Goal: Task Accomplishment & Management: Manage account settings

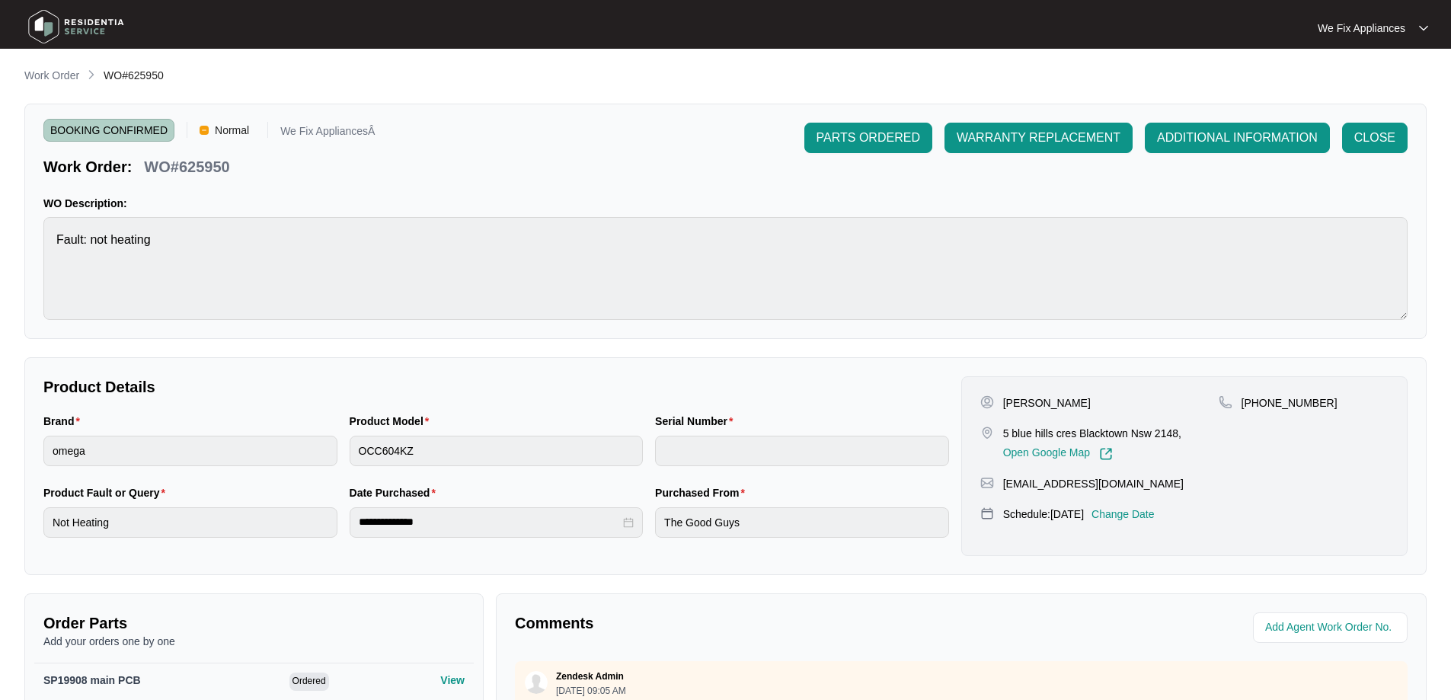
scroll to position [314, 0]
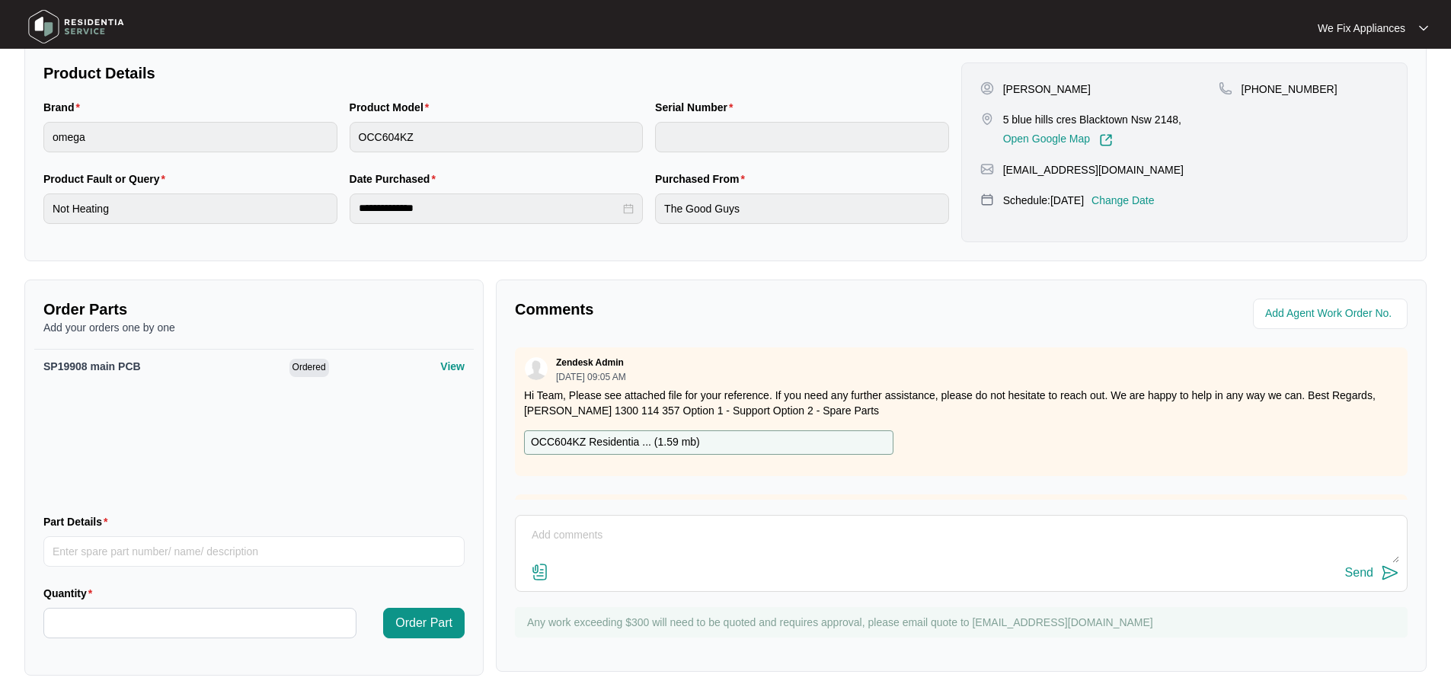
click at [98, 37] on img at bounding box center [76, 27] width 107 height 46
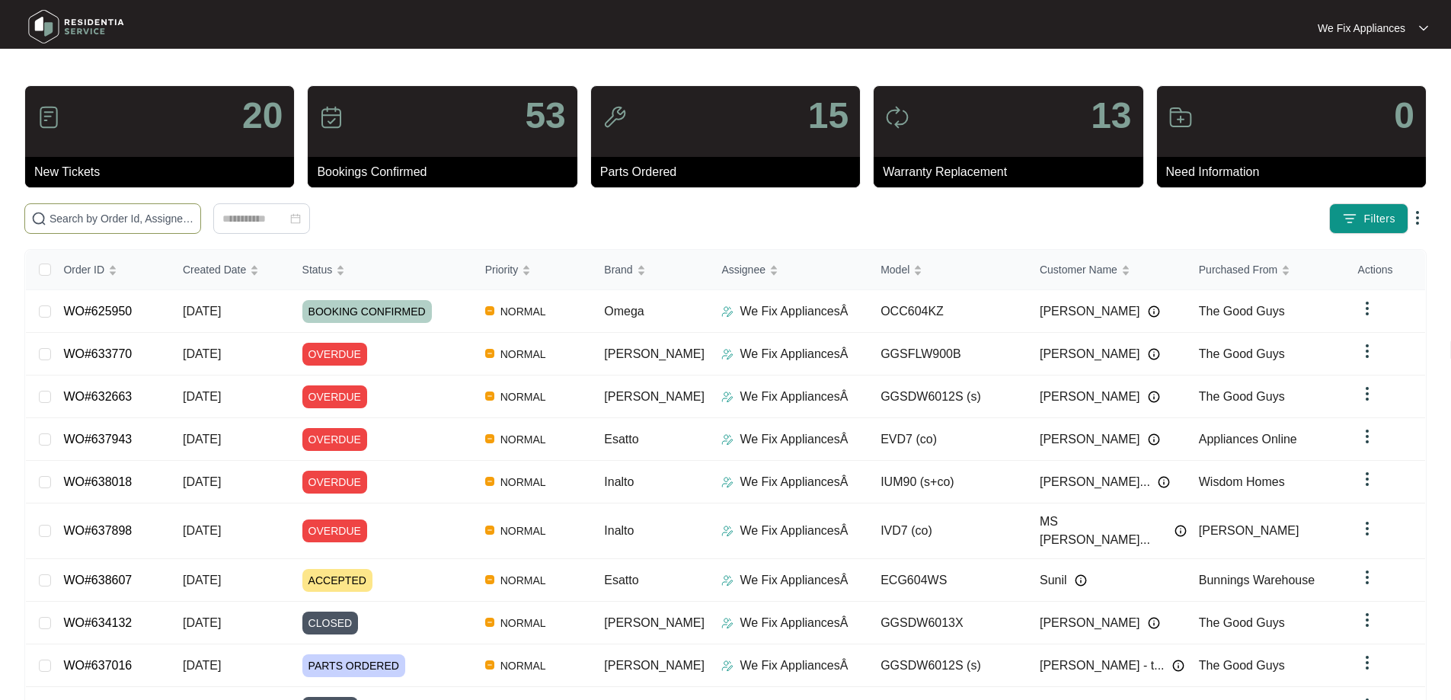
paste input "638607"
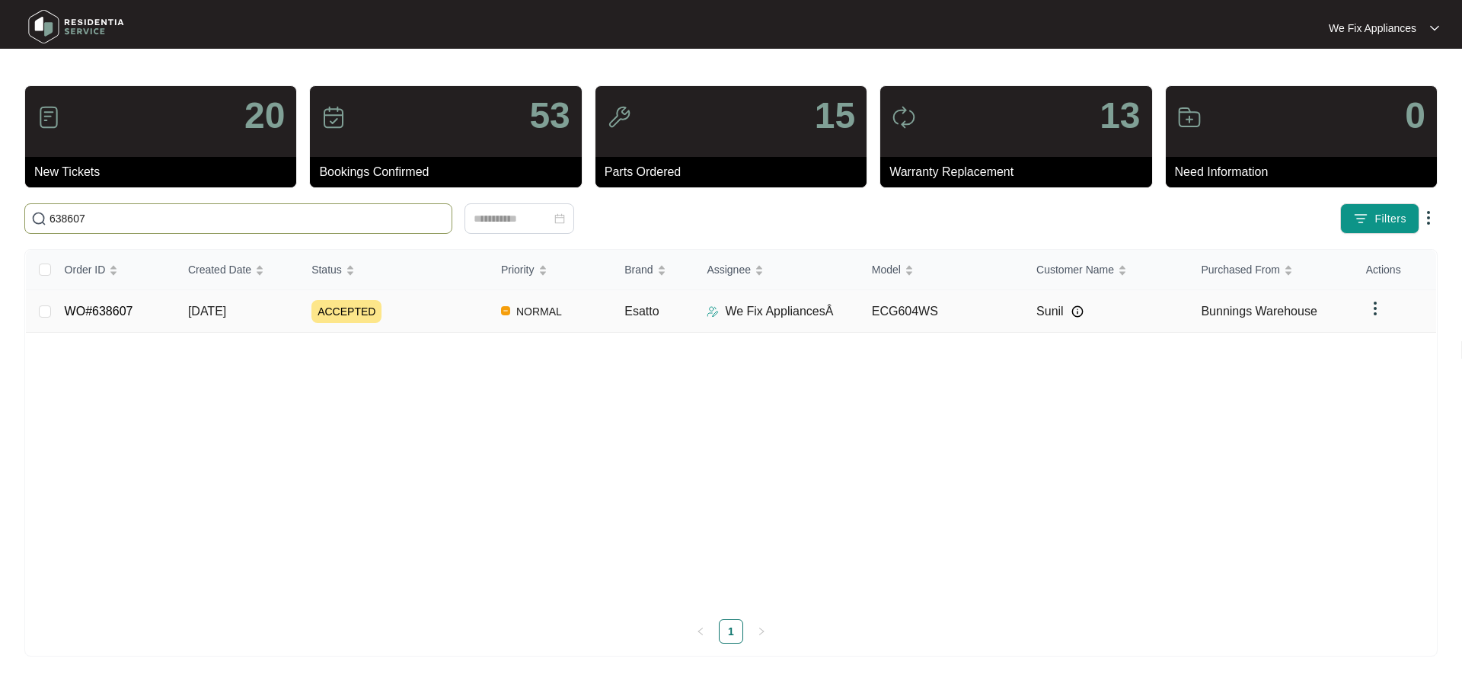
type input "638607"
click at [120, 309] on link "WO#638607" at bounding box center [99, 311] width 69 height 13
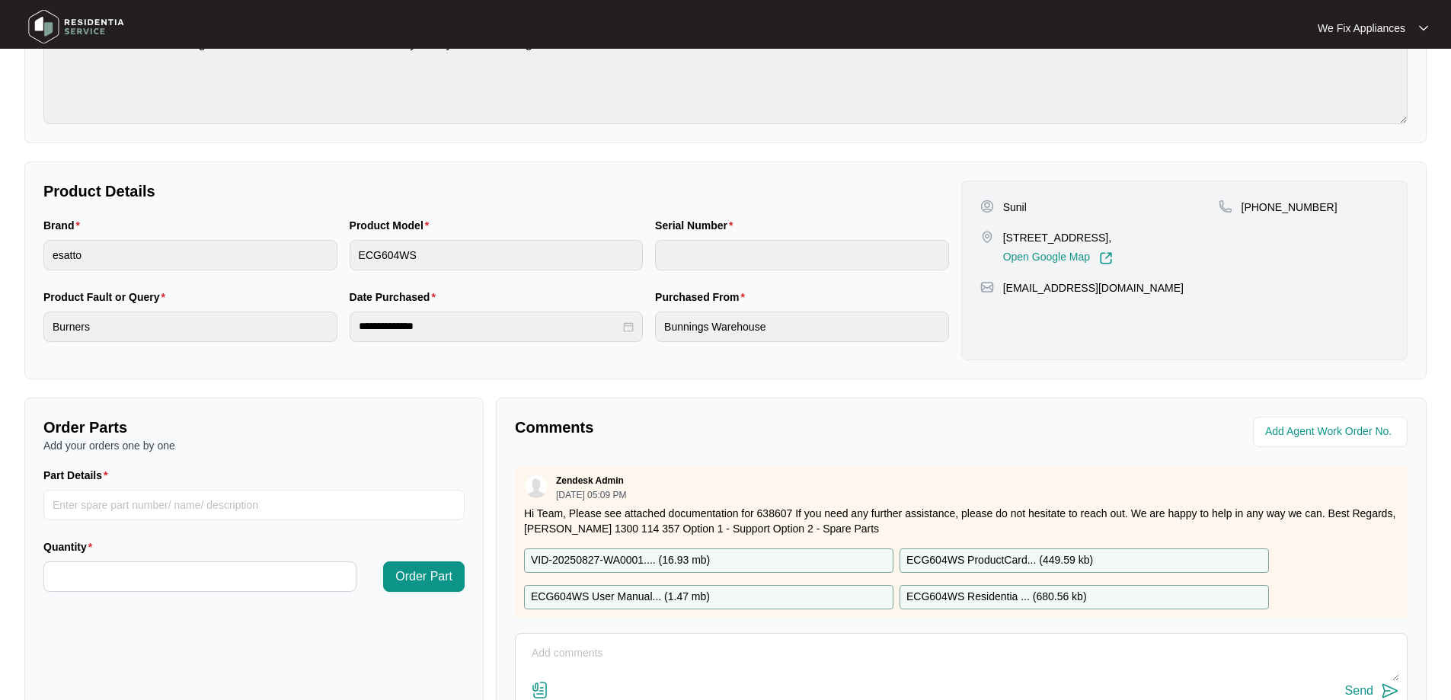
scroll to position [311, 0]
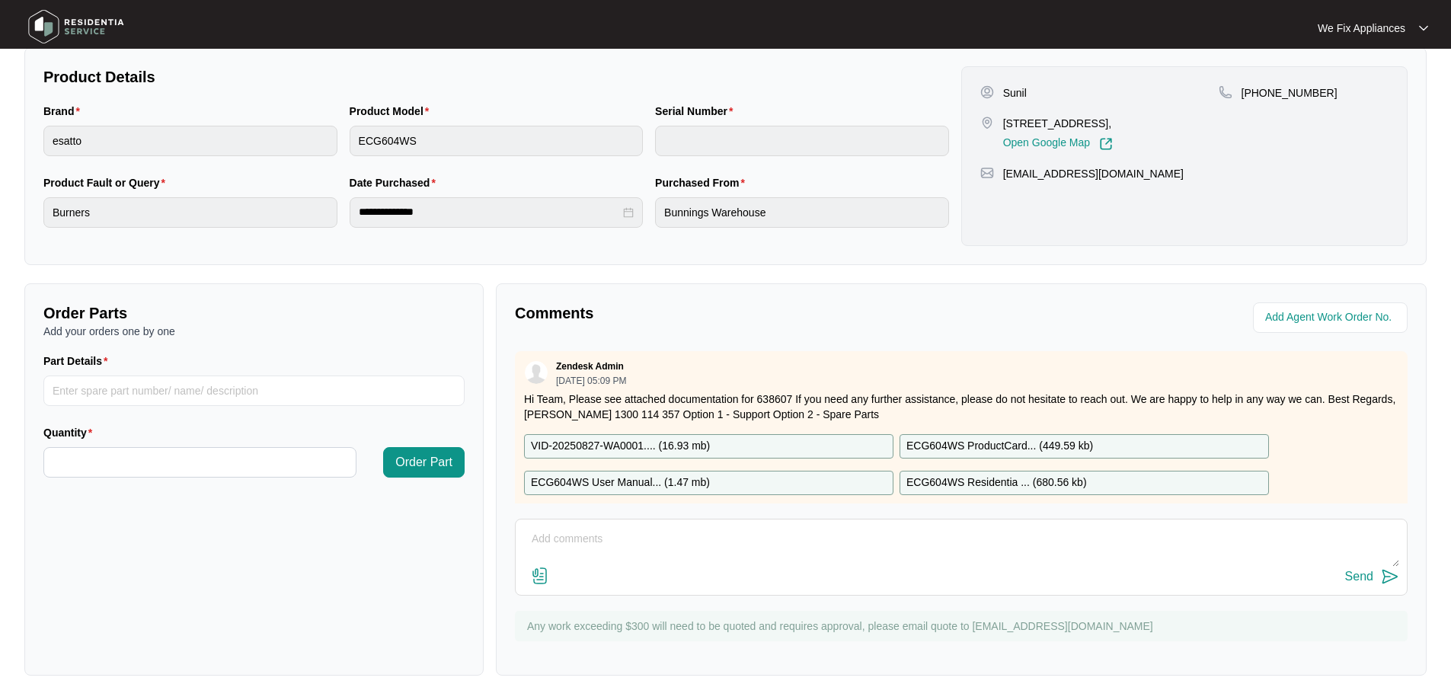
click at [579, 533] on textarea at bounding box center [961, 547] width 876 height 40
click at [855, 538] on textarea "Hi guys, customer advised he would speak with his daughter and [PERSON_NAME] us…" at bounding box center [961, 547] width 876 height 40
click at [1085, 539] on textarea "Hi guys, customer advised he would speak with his daughter and call us back to …" at bounding box center [961, 547] width 876 height 40
type textarea "Hi guys, customer advised he would speak with his daughter and call us back to …"
click at [1363, 580] on div "Send" at bounding box center [1359, 577] width 28 height 14
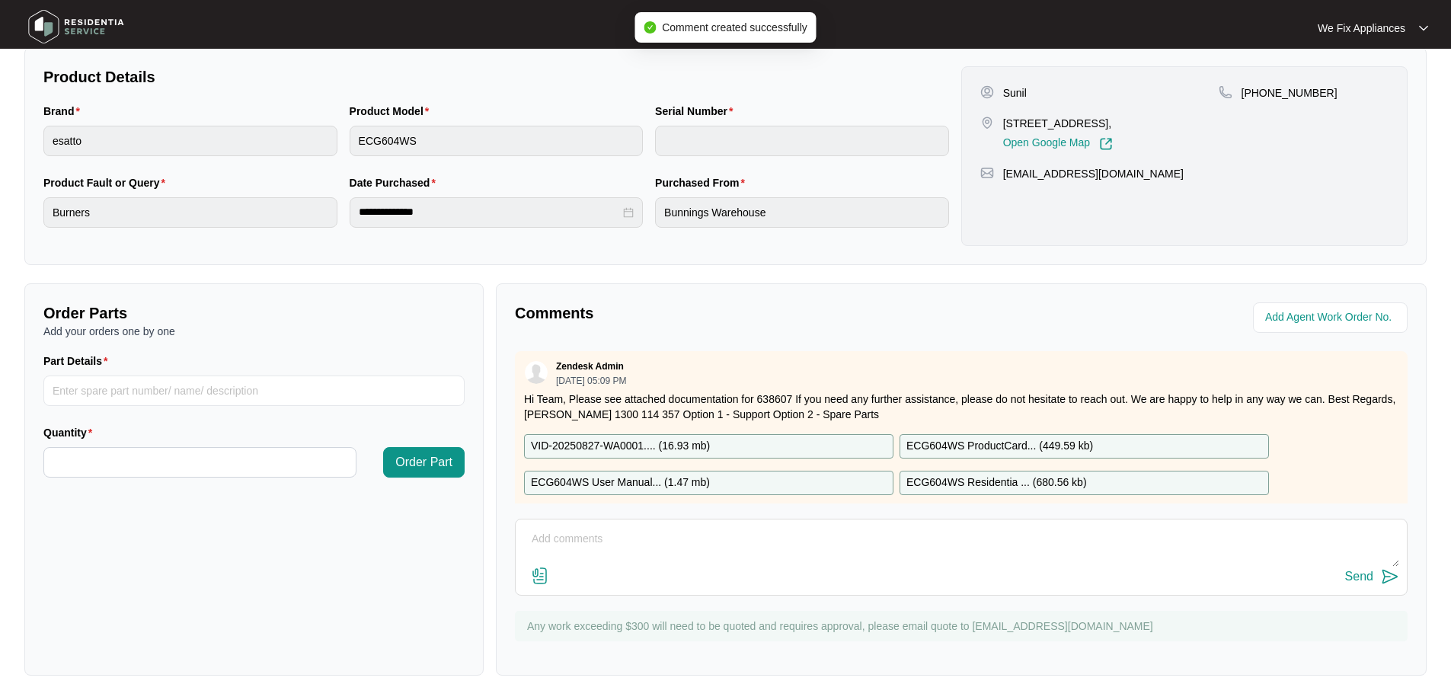
click at [105, 29] on img at bounding box center [76, 27] width 107 height 46
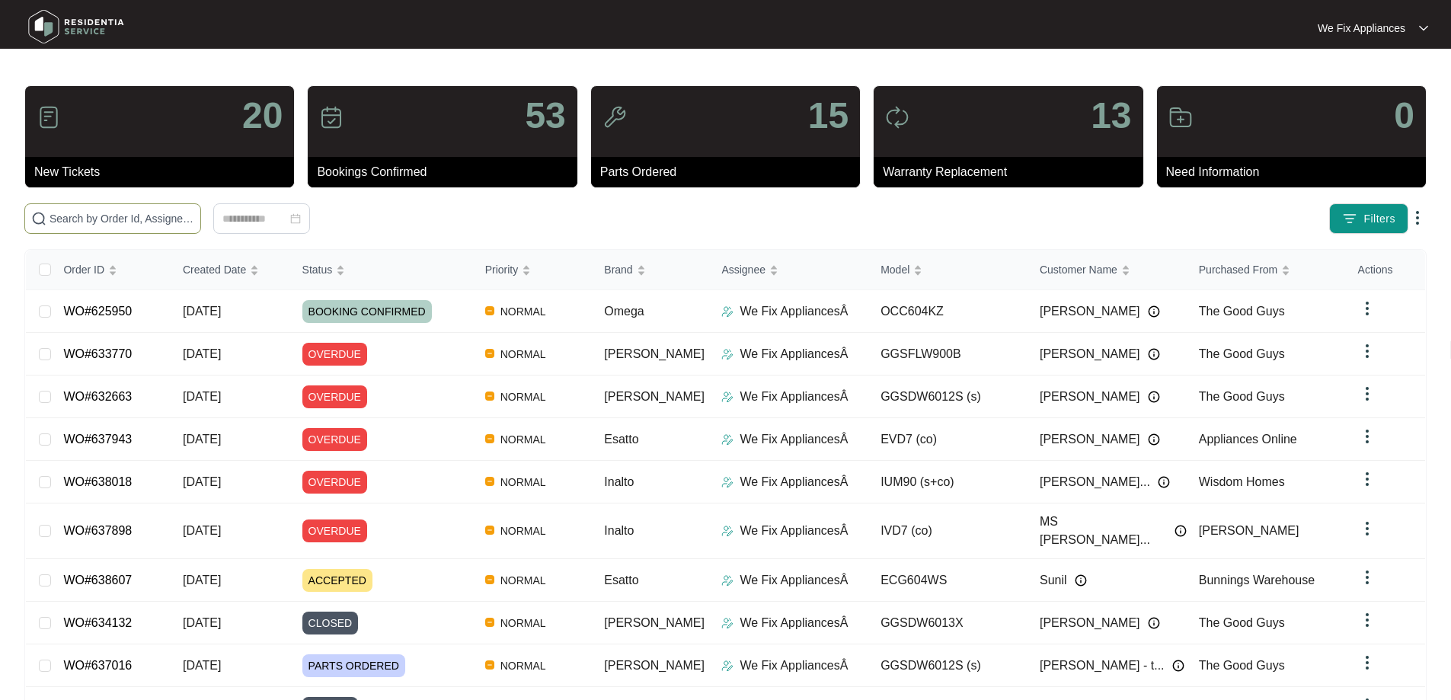
drag, startPoint x: 130, startPoint y: 207, endPoint x: 43, endPoint y: 209, distance: 87.6
drag, startPoint x: 43, startPoint y: 209, endPoint x: 390, endPoint y: 213, distance: 347.3
drag, startPoint x: 390, startPoint y: 213, endPoint x: 82, endPoint y: 221, distance: 307.8
paste input "638374"
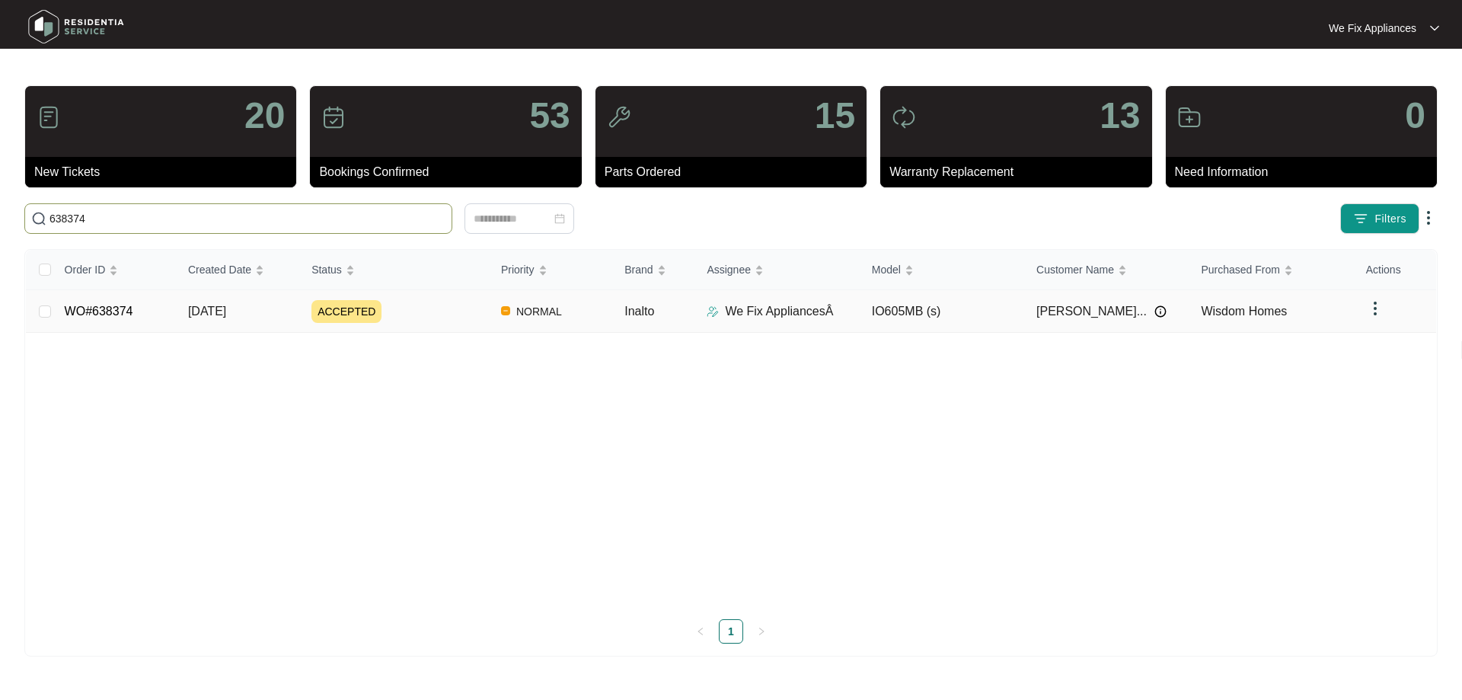
type input "638374"
click at [91, 311] on link "WO#638374" at bounding box center [99, 311] width 69 height 13
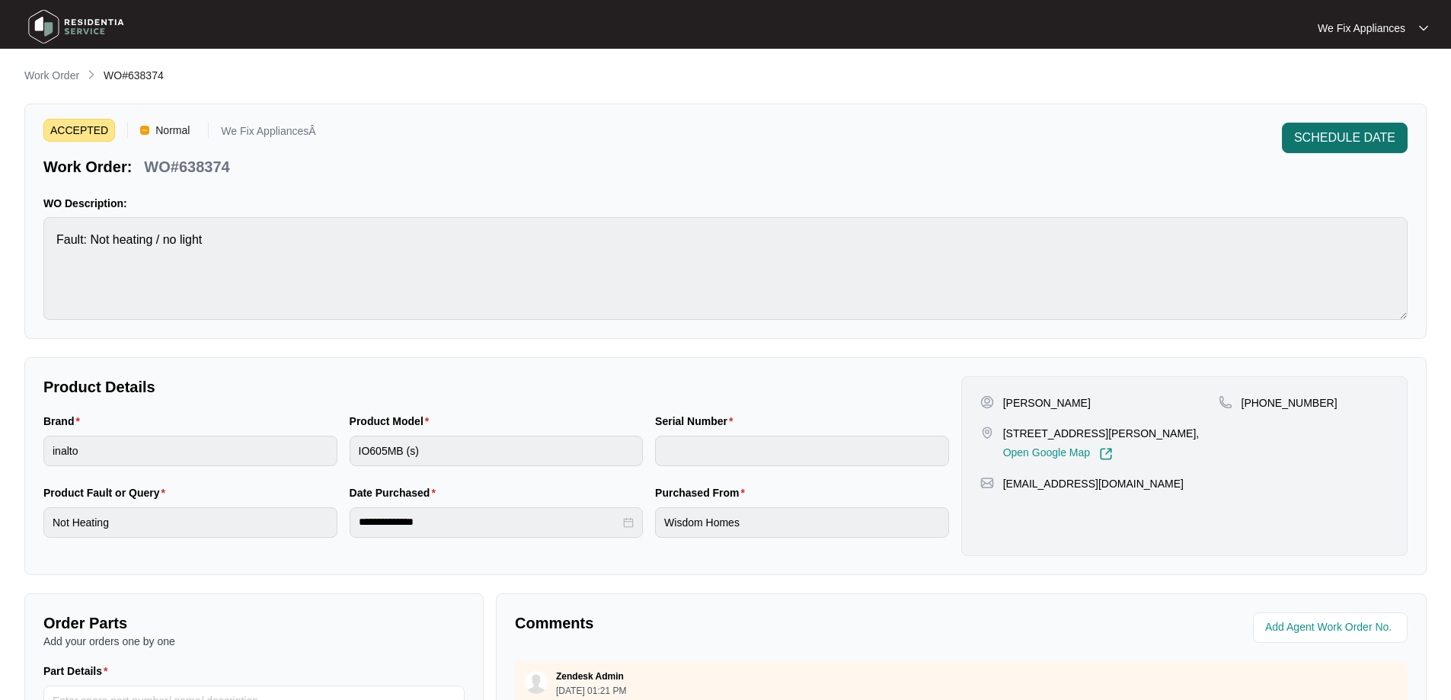
click at [1362, 136] on span "SCHEDULE DATE" at bounding box center [1344, 138] width 101 height 18
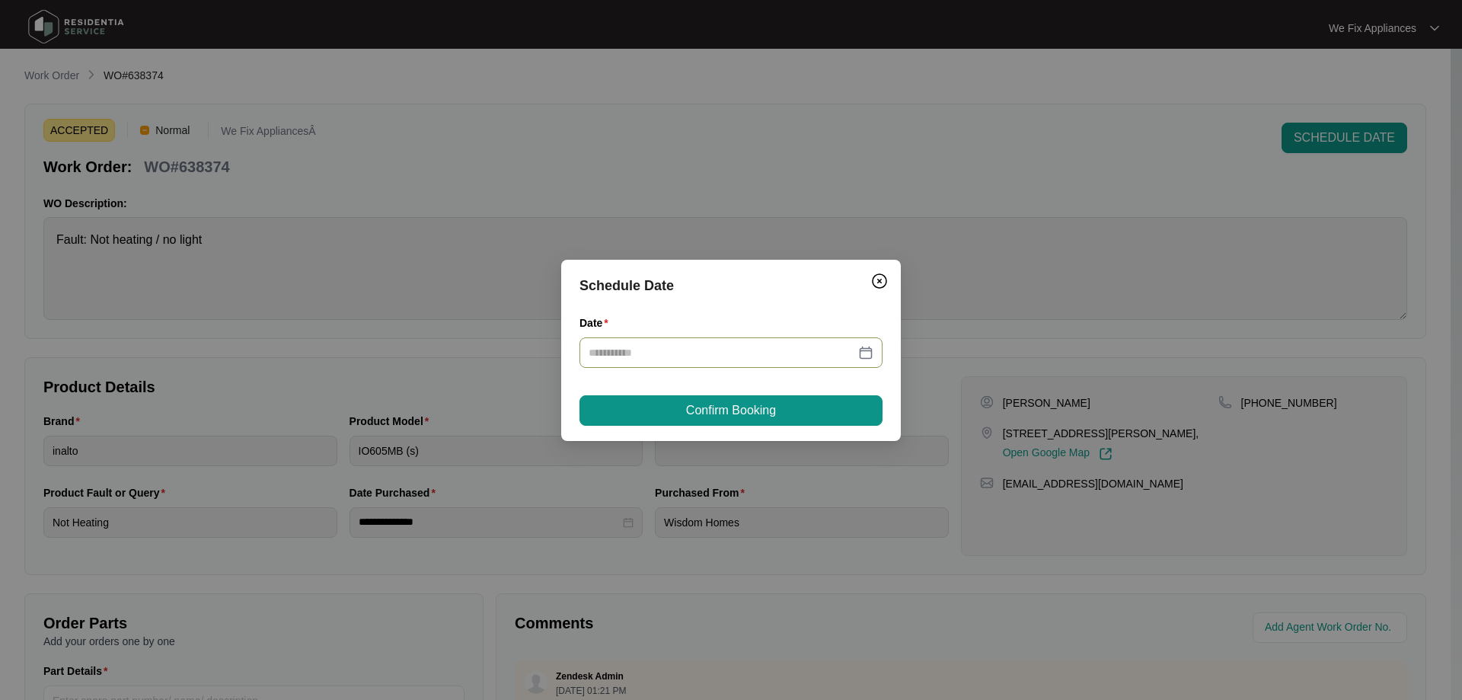
click at [752, 350] on input "Date" at bounding box center [722, 352] width 267 height 17
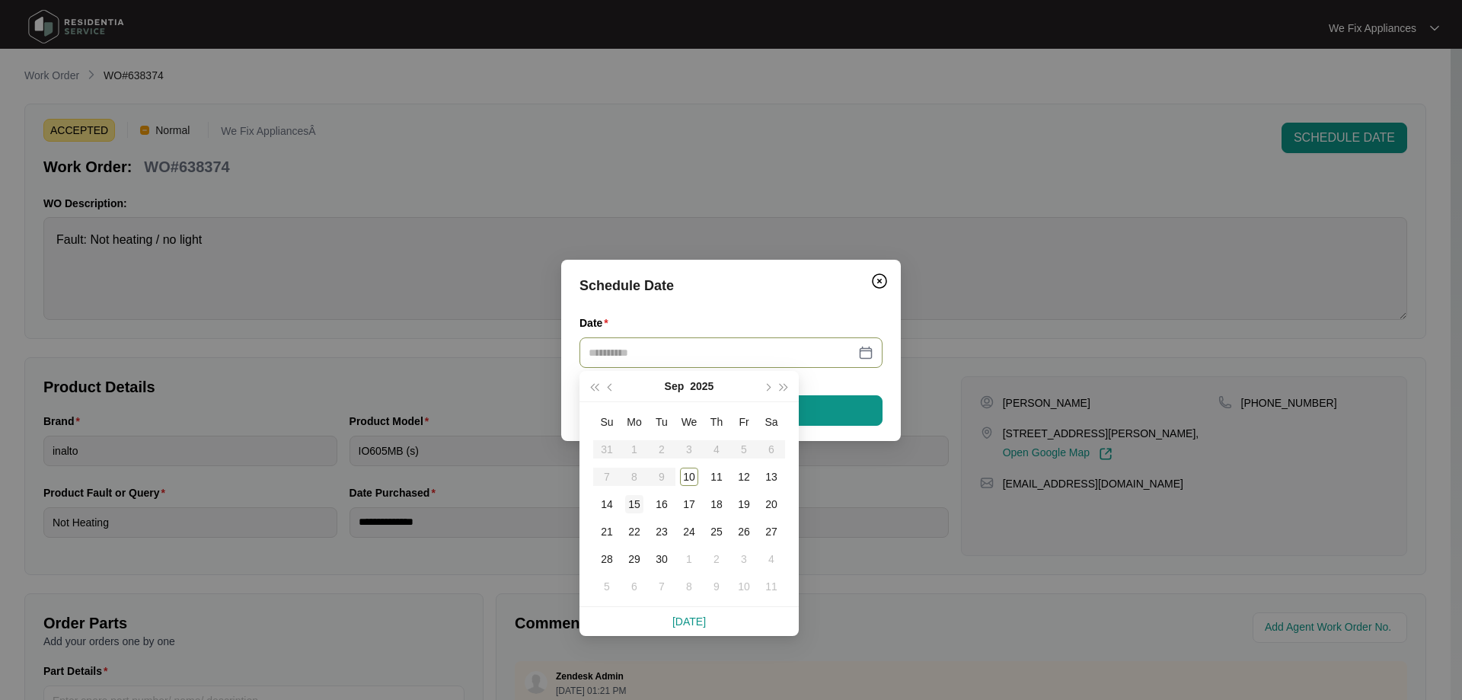
type input "**********"
click at [628, 507] on div "15" at bounding box center [634, 504] width 18 height 18
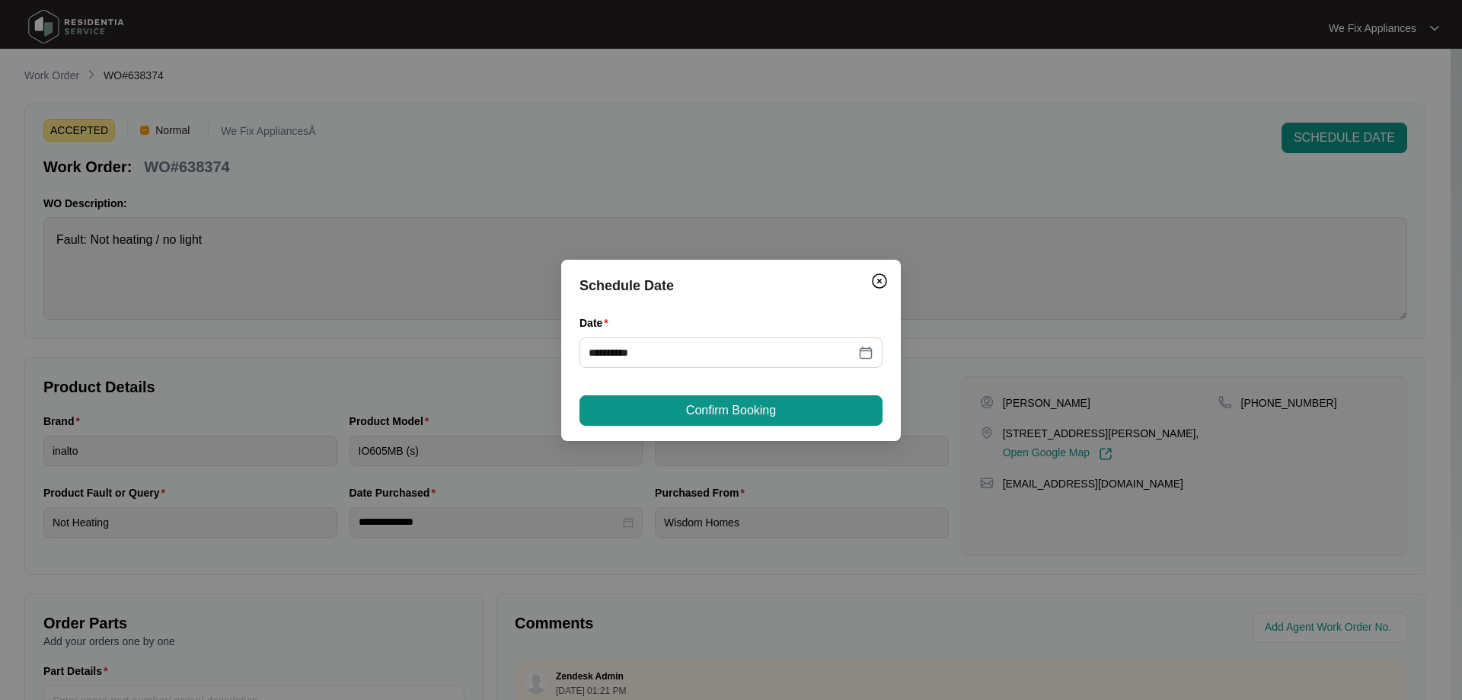
click at [666, 386] on div "**********" at bounding box center [731, 350] width 340 height 181
click at [652, 413] on button "Confirm Booking" at bounding box center [731, 410] width 303 height 30
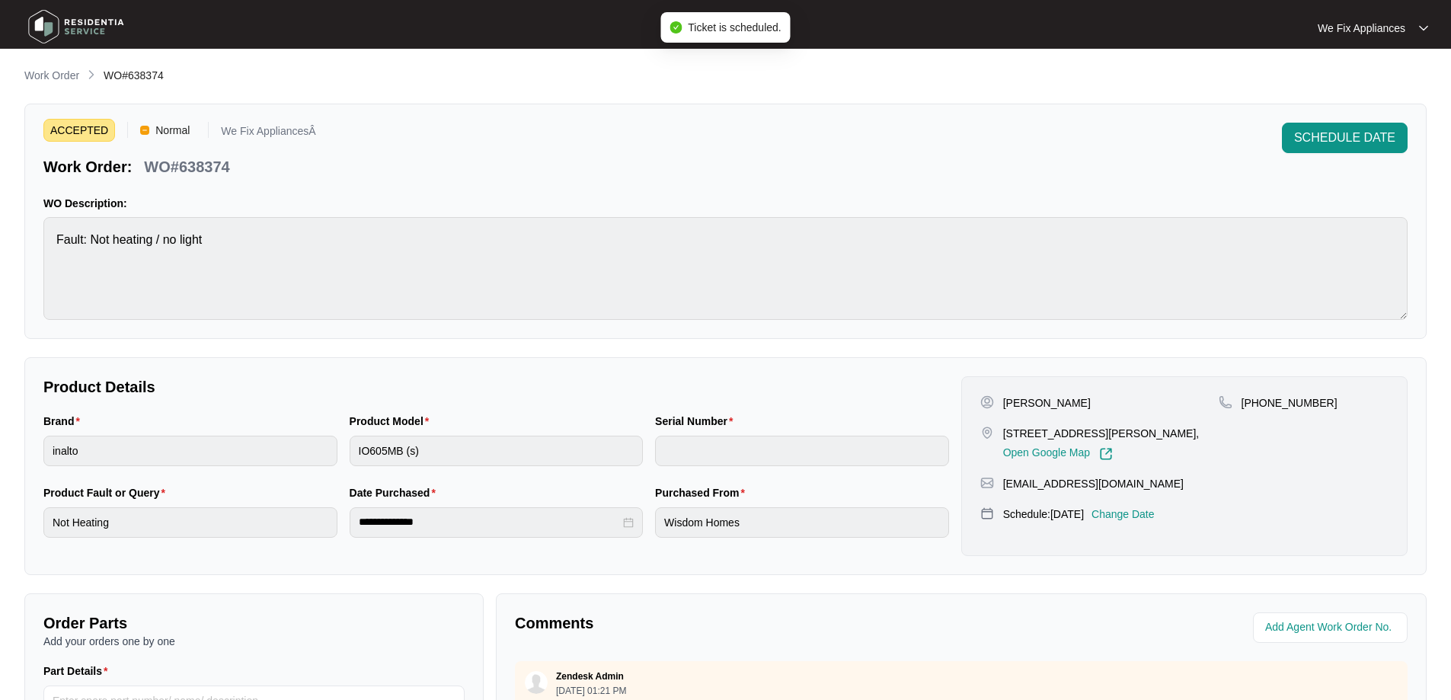
click at [76, 30] on img at bounding box center [76, 27] width 107 height 46
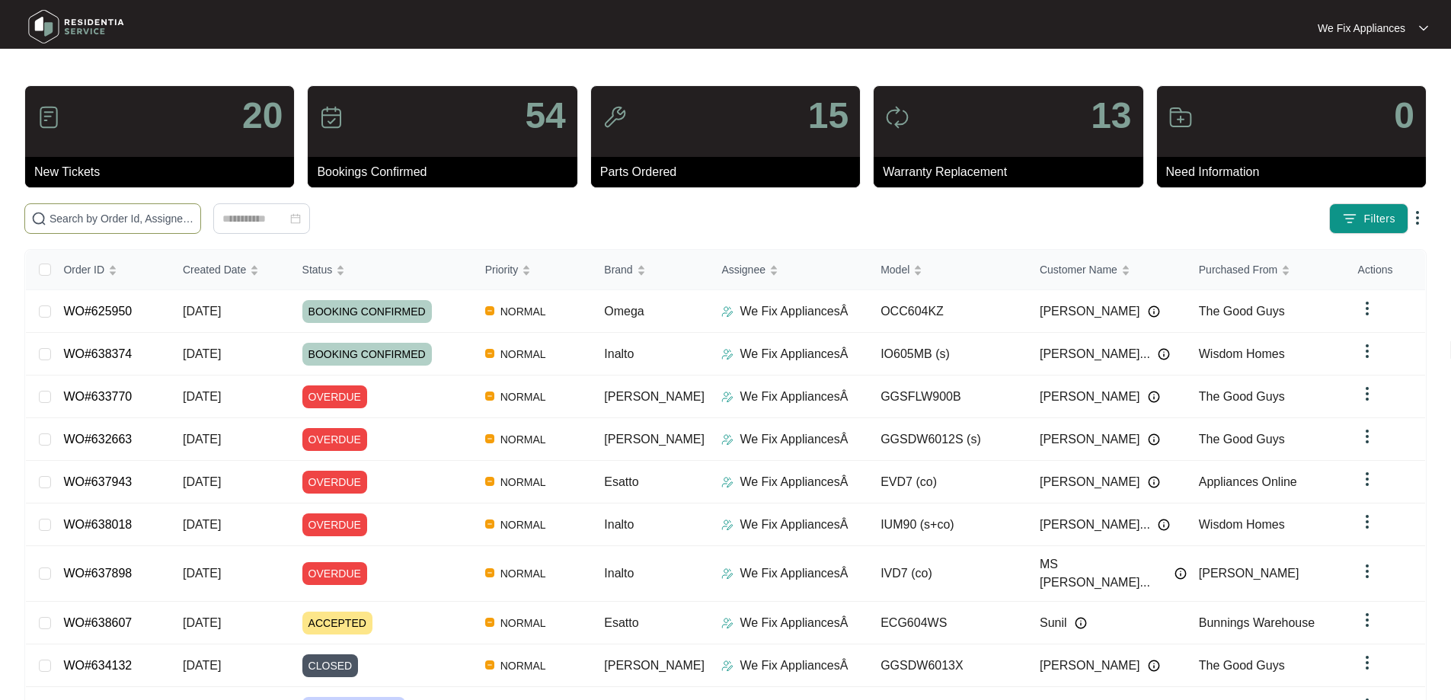
paste input "638607"
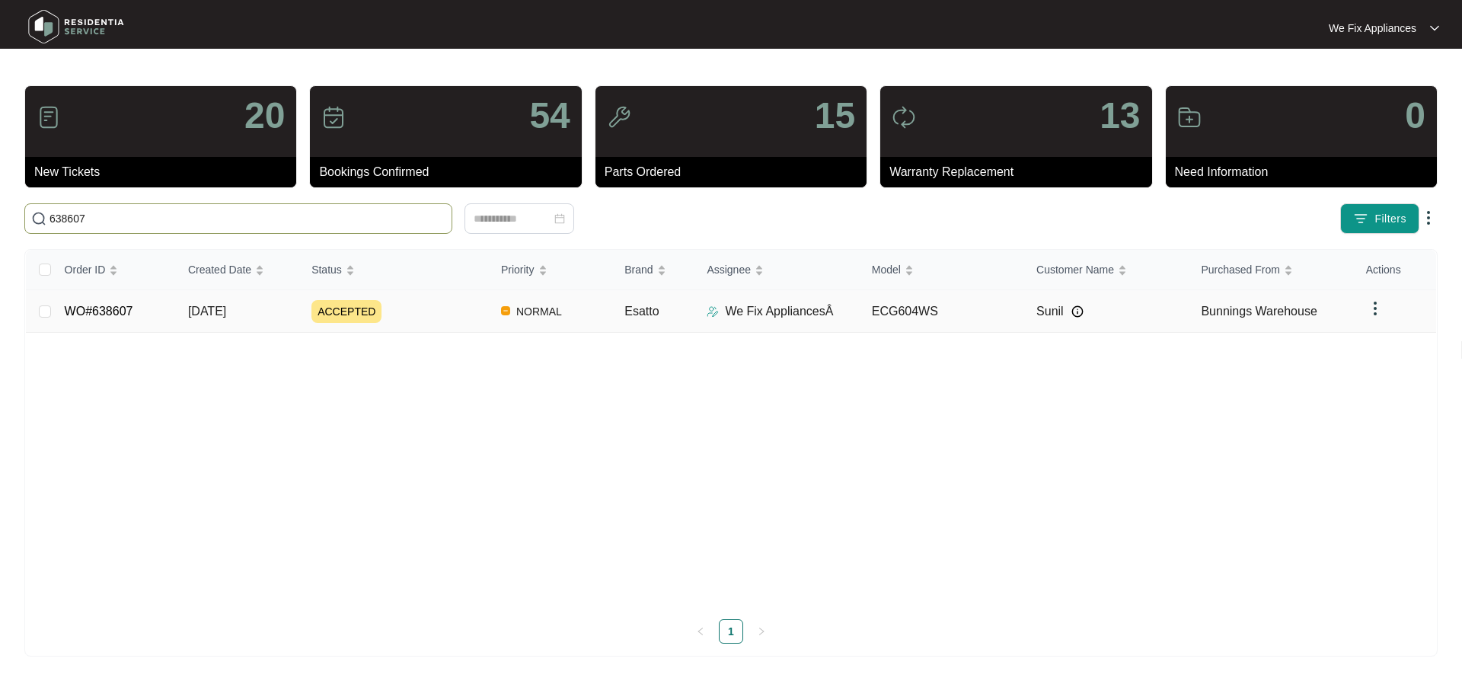
type input "638607"
click at [105, 305] on link "WO#638607" at bounding box center [99, 311] width 69 height 13
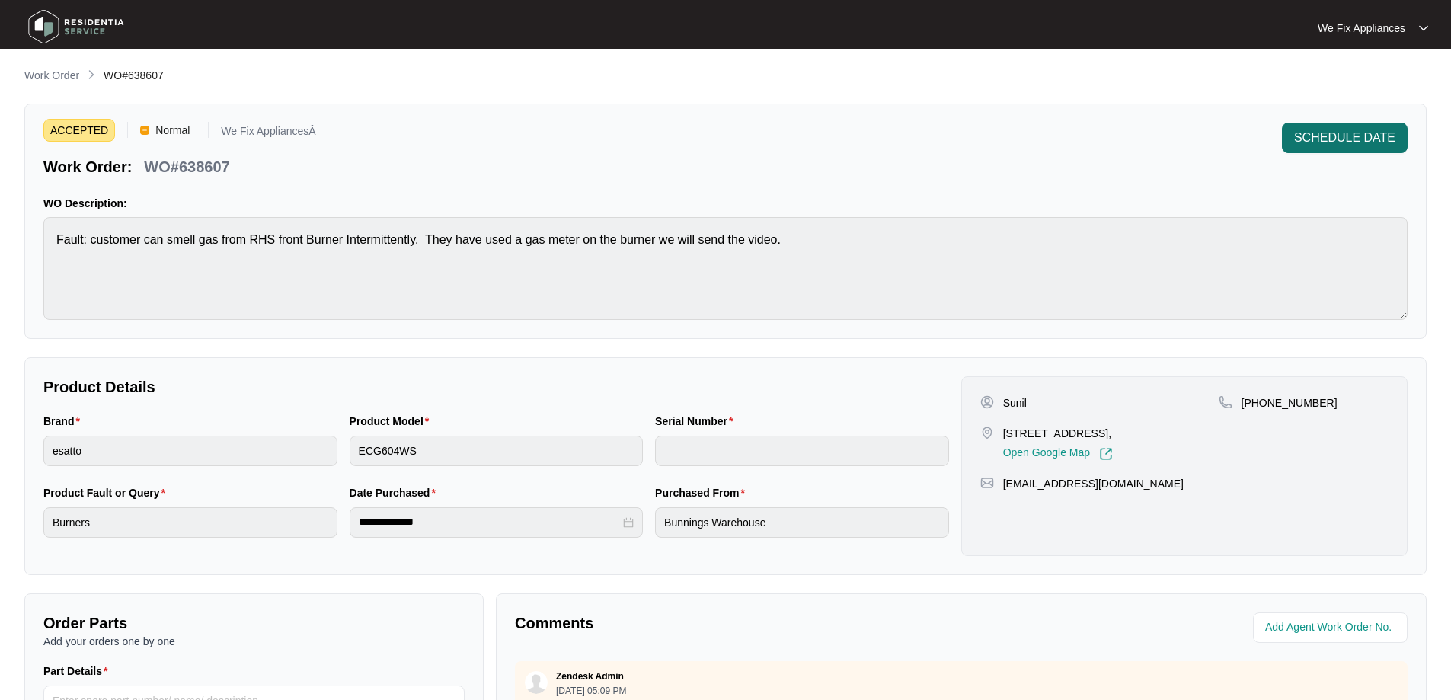
click at [1363, 137] on span "SCHEDULE DATE" at bounding box center [1344, 138] width 101 height 18
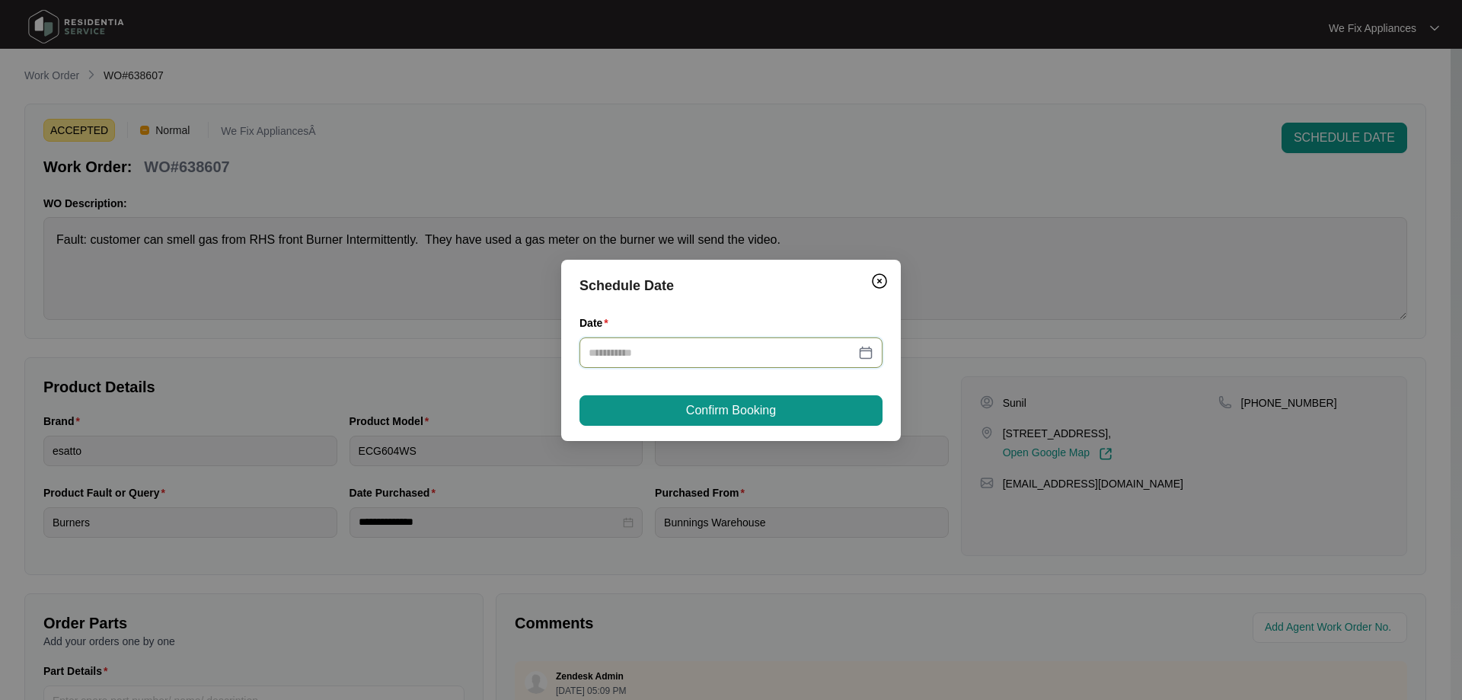
click at [831, 348] on input "Date" at bounding box center [722, 352] width 267 height 17
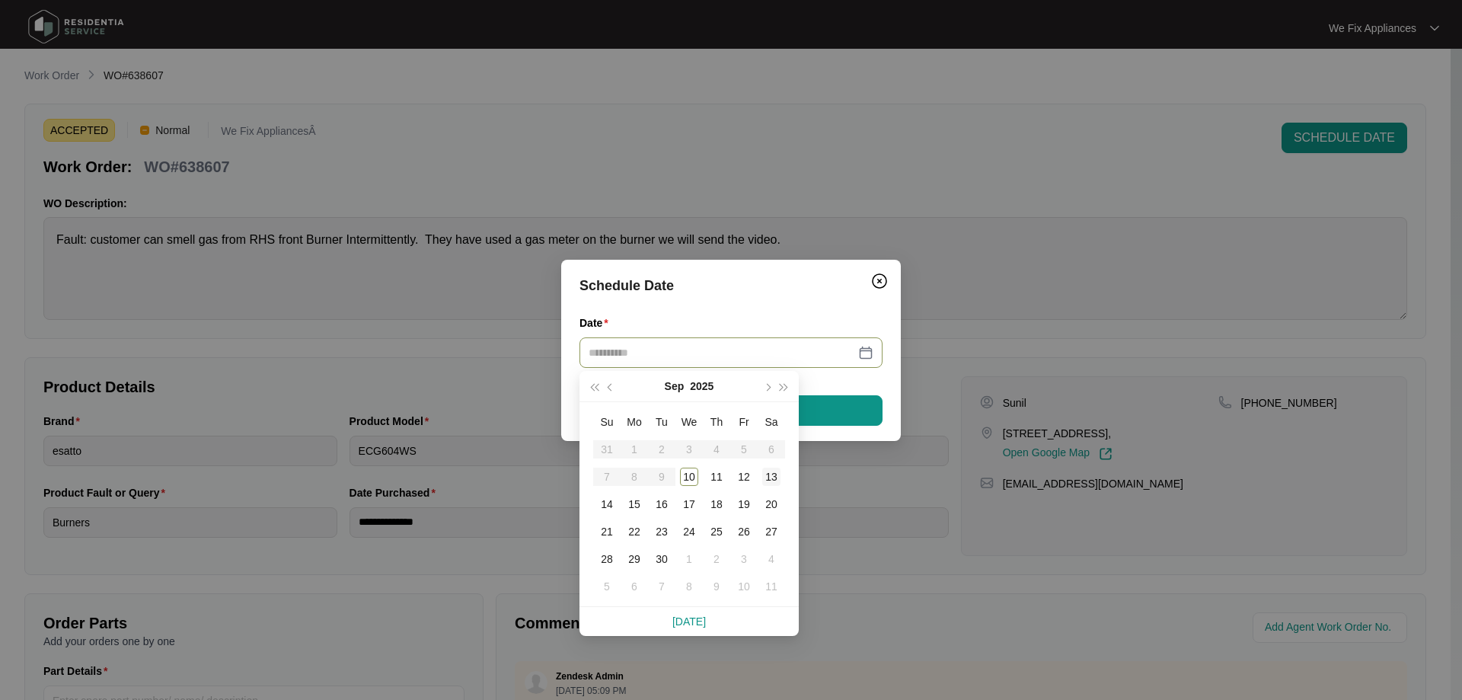
click at [775, 478] on div "13" at bounding box center [771, 477] width 18 height 18
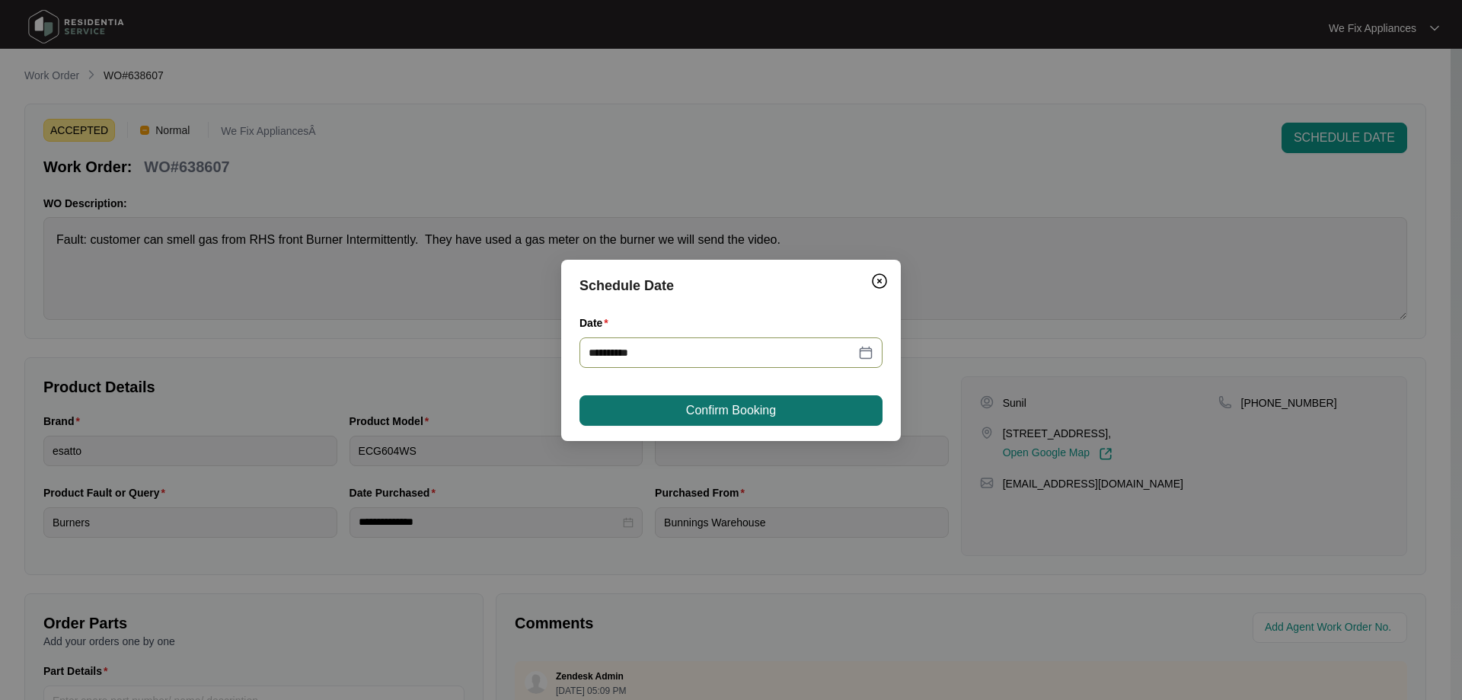
type input "**********"
click at [765, 407] on span "Confirm Booking" at bounding box center [731, 410] width 90 height 18
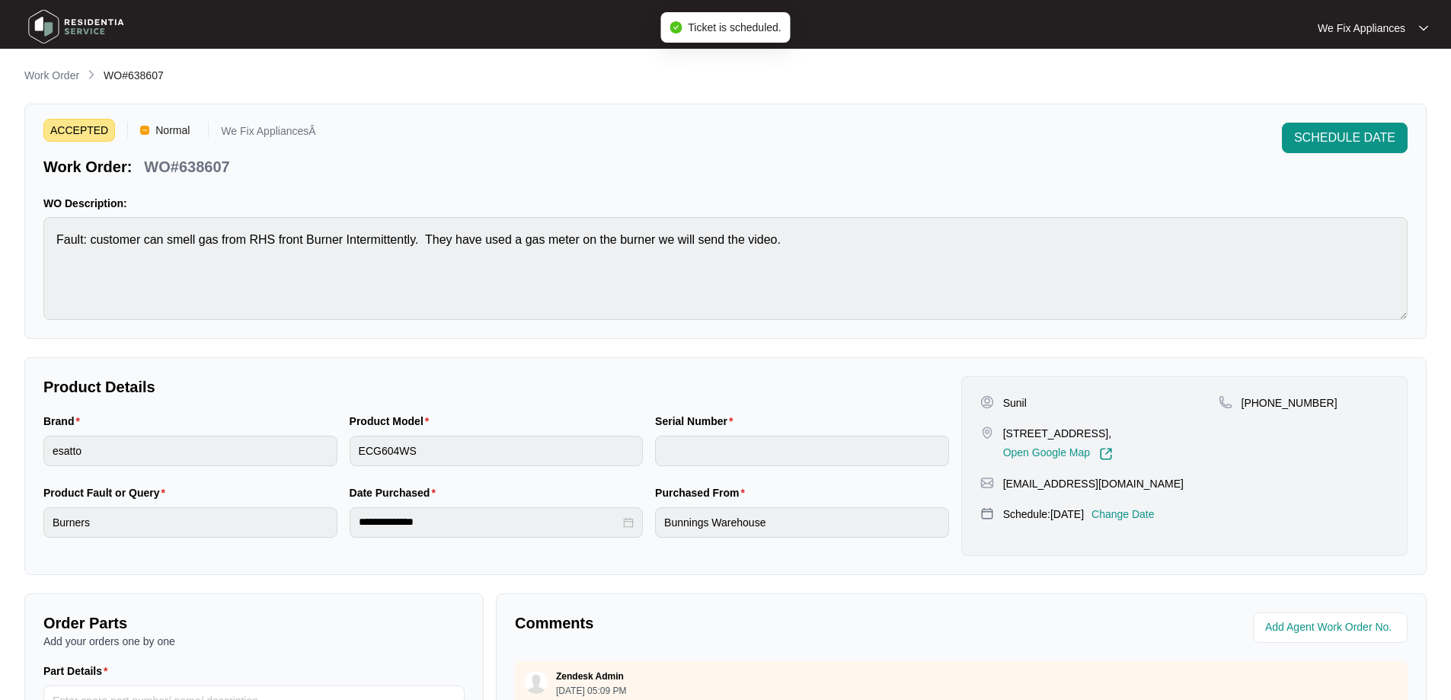
click at [69, 24] on img at bounding box center [76, 27] width 107 height 46
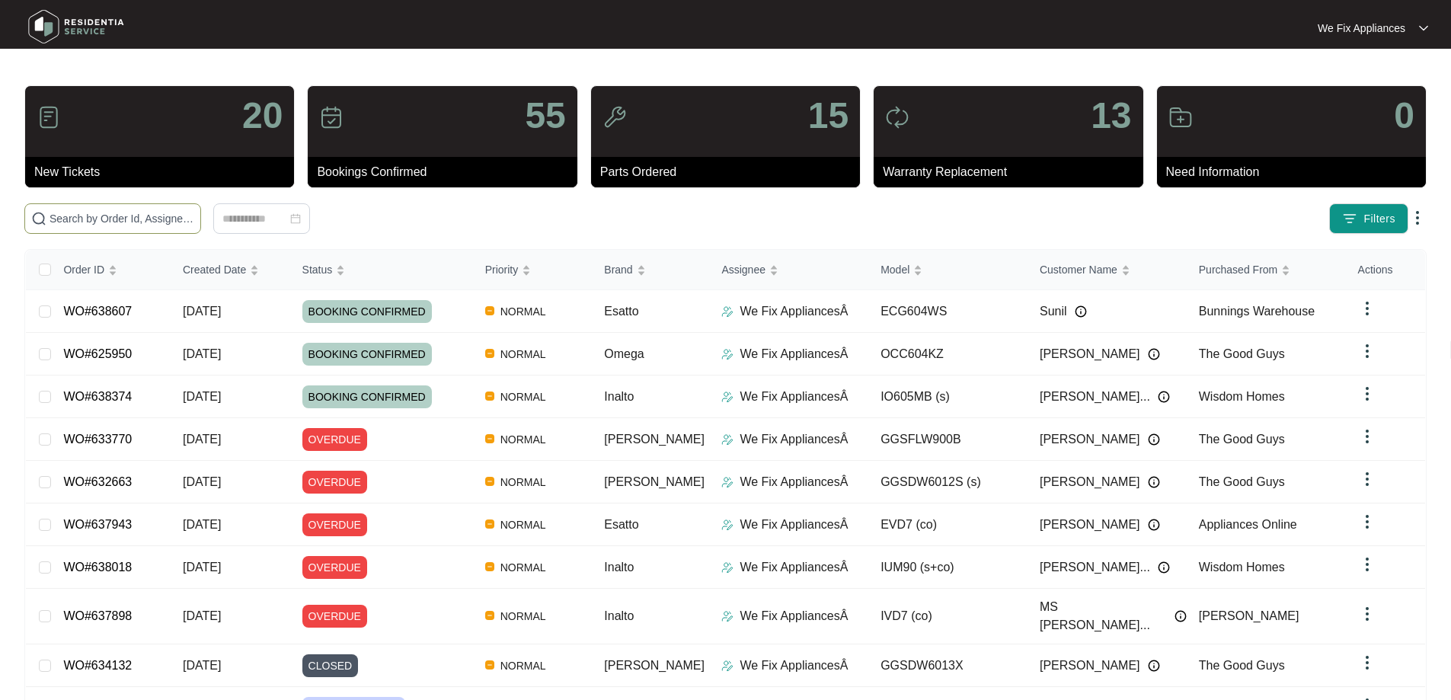
paste input "638430"
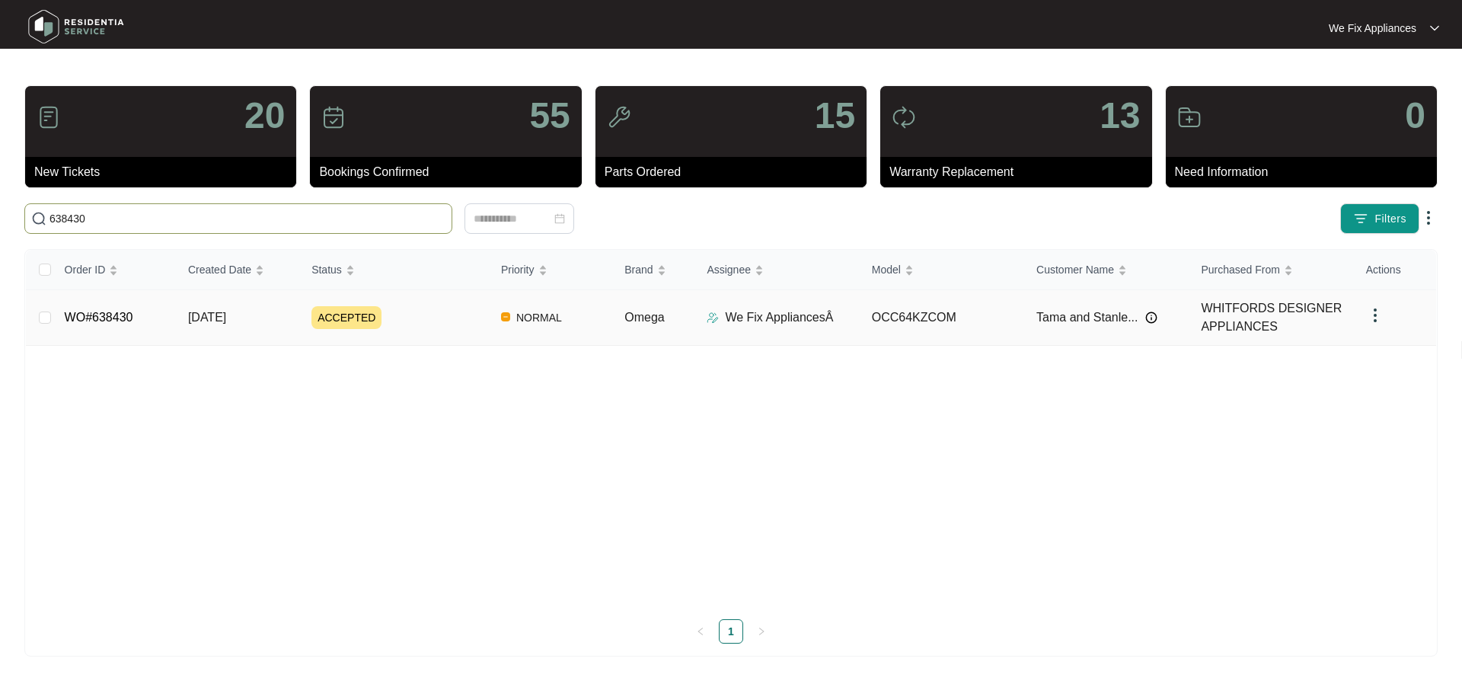
type input "638430"
click at [104, 325] on td "WO#638430" at bounding box center [114, 318] width 123 height 56
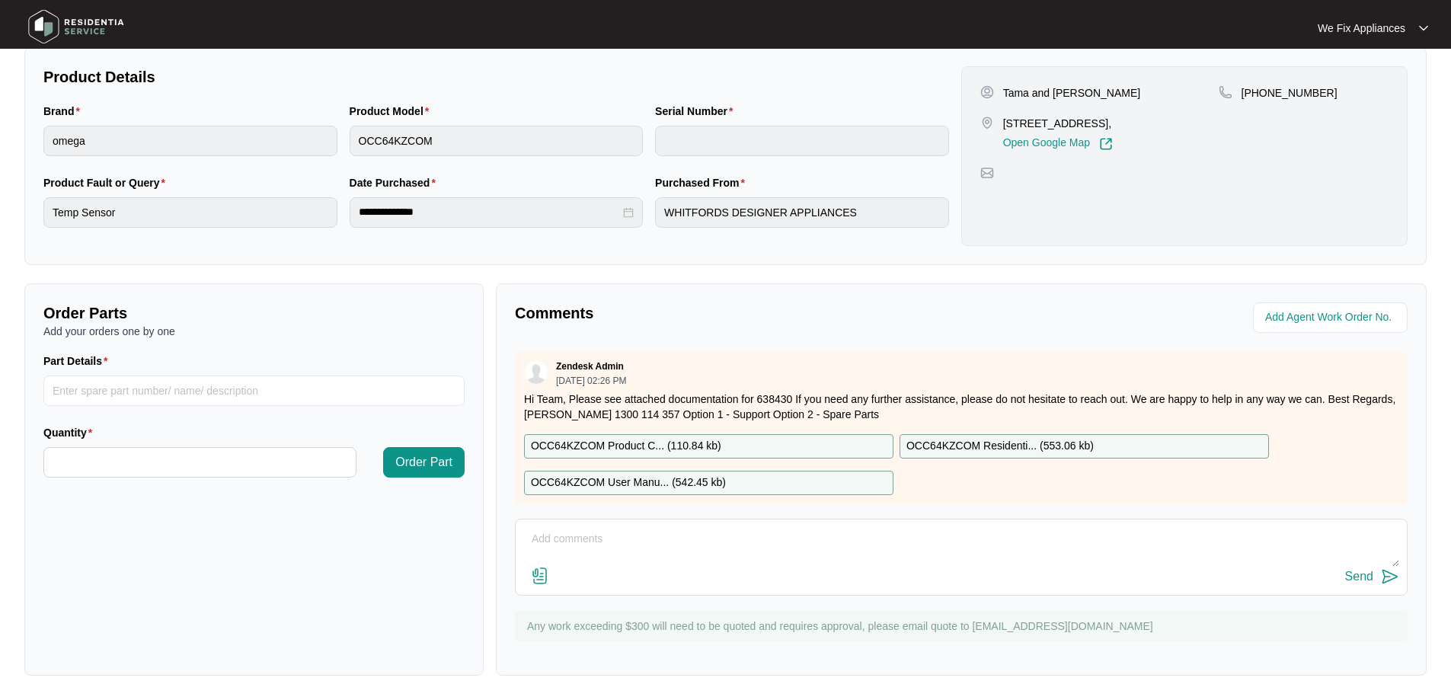
scroll to position [107, 0]
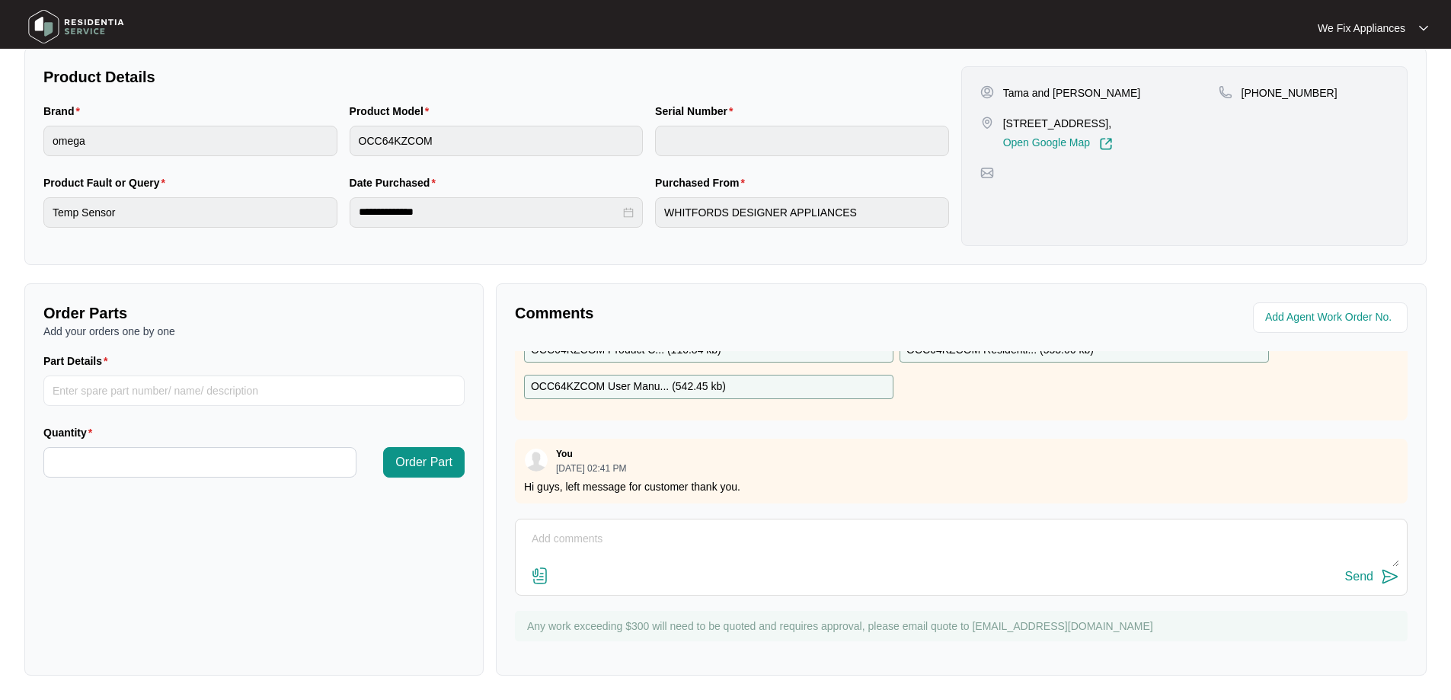
click at [847, 529] on textarea at bounding box center [961, 547] width 876 height 40
type textarea "h"
type textarea "Hi guys, left message and sent text thank you."
click at [1365, 575] on div "Send" at bounding box center [1359, 577] width 28 height 14
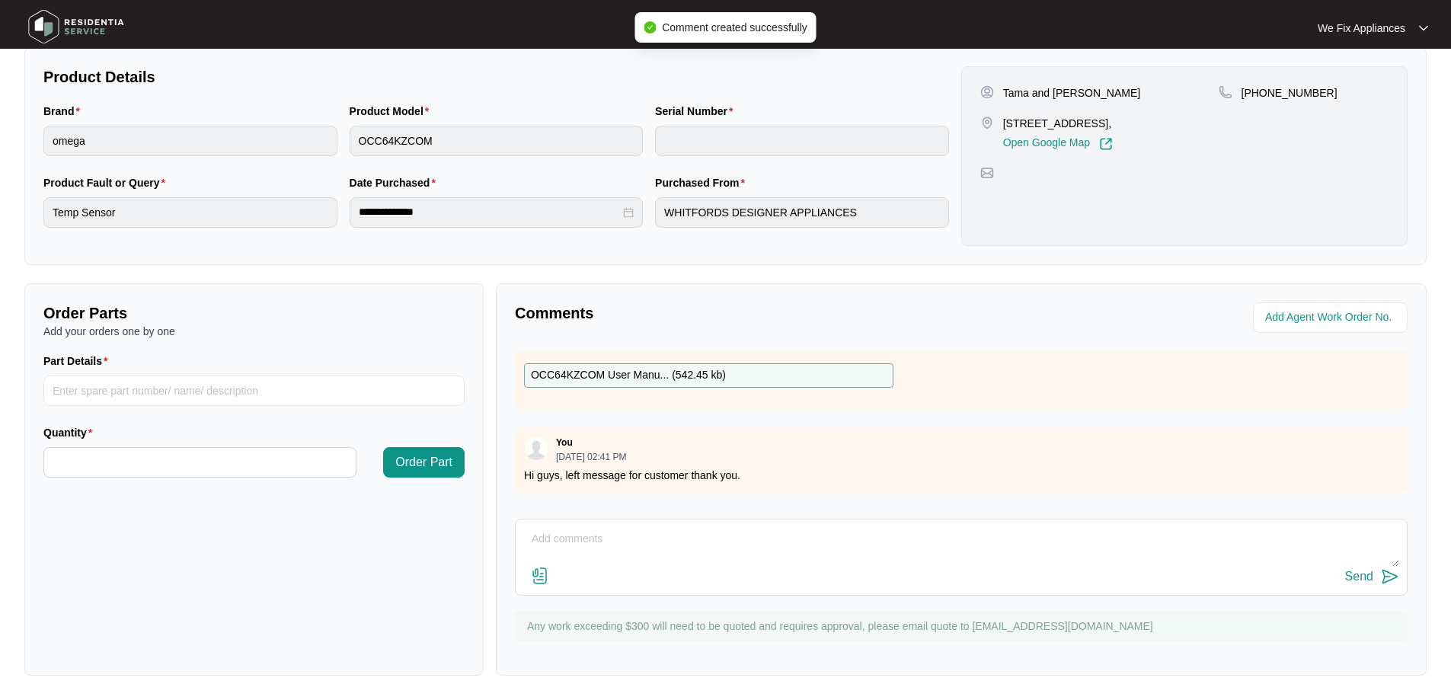
click at [98, 19] on img at bounding box center [76, 27] width 107 height 46
